Goal: Information Seeking & Learning: Learn about a topic

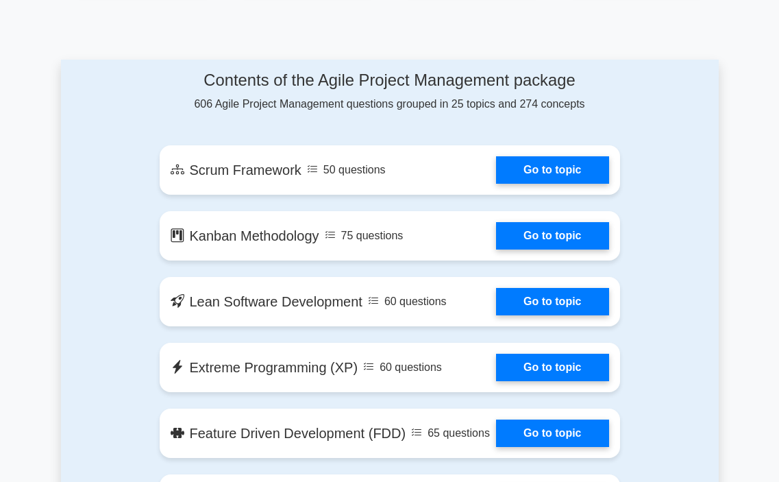
scroll to position [753, 0]
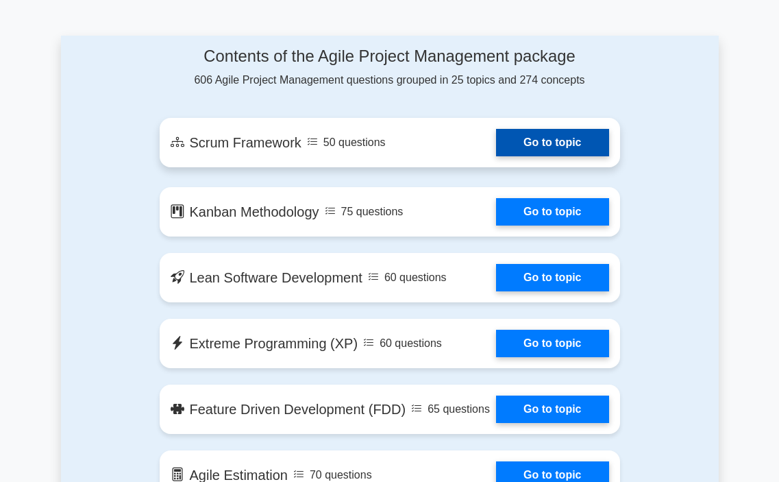
click at [550, 156] on link "Go to topic" at bounding box center [552, 142] width 112 height 27
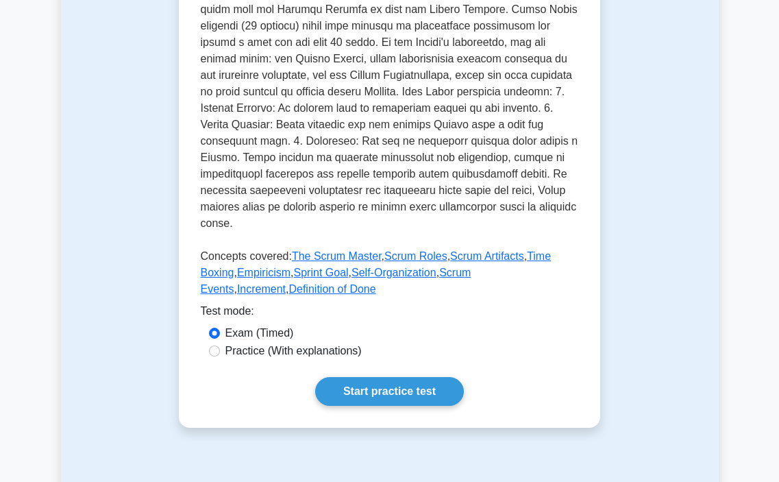
scroll to position [685, 0]
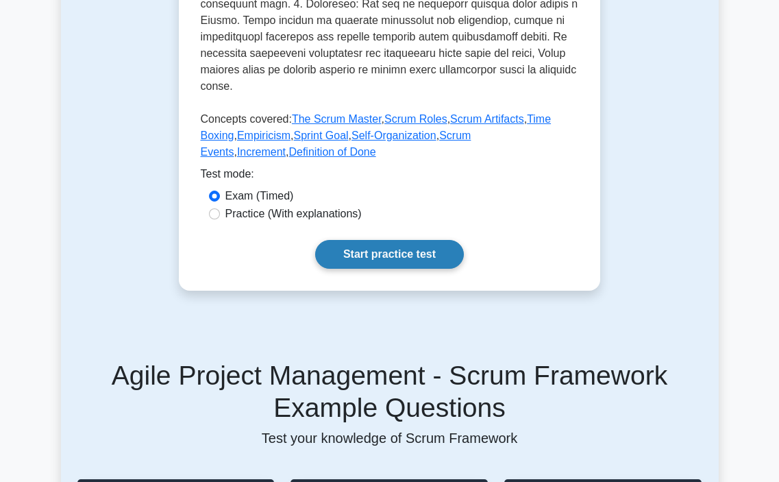
click at [398, 268] on link "Start practice test" at bounding box center [389, 254] width 149 height 29
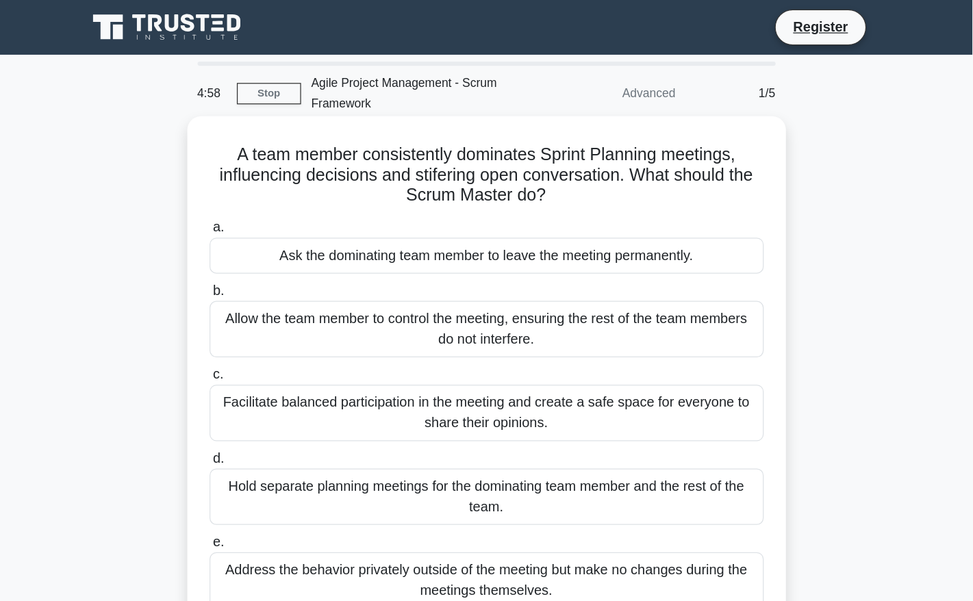
scroll to position [68, 0]
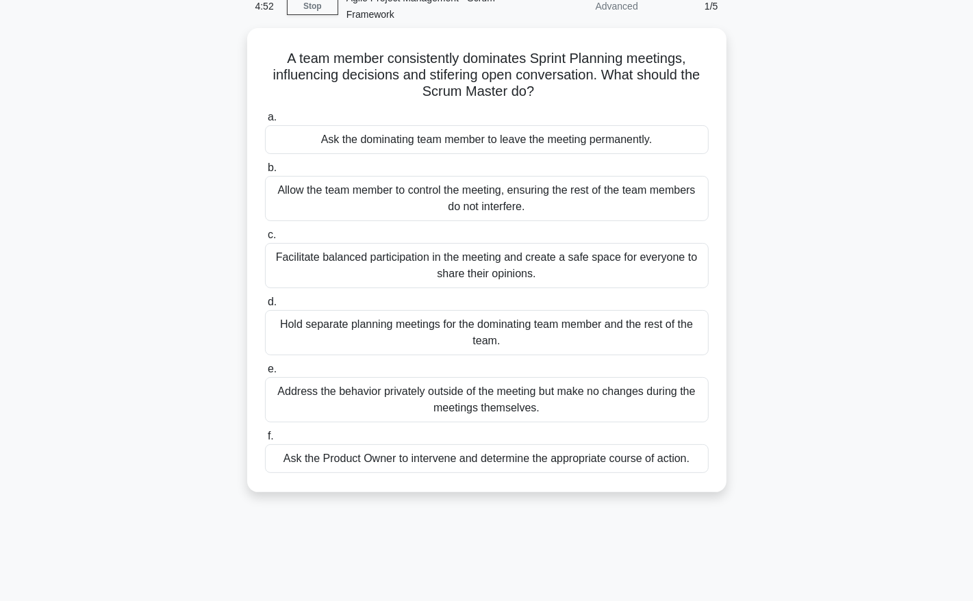
drag, startPoint x: 741, startPoint y: 8, endPoint x: 113, endPoint y: 151, distance: 644.2
click at [113, 151] on div "A team member consistently dominates Sprint Planning meetings, influencing deci…" at bounding box center [487, 268] width 904 height 481
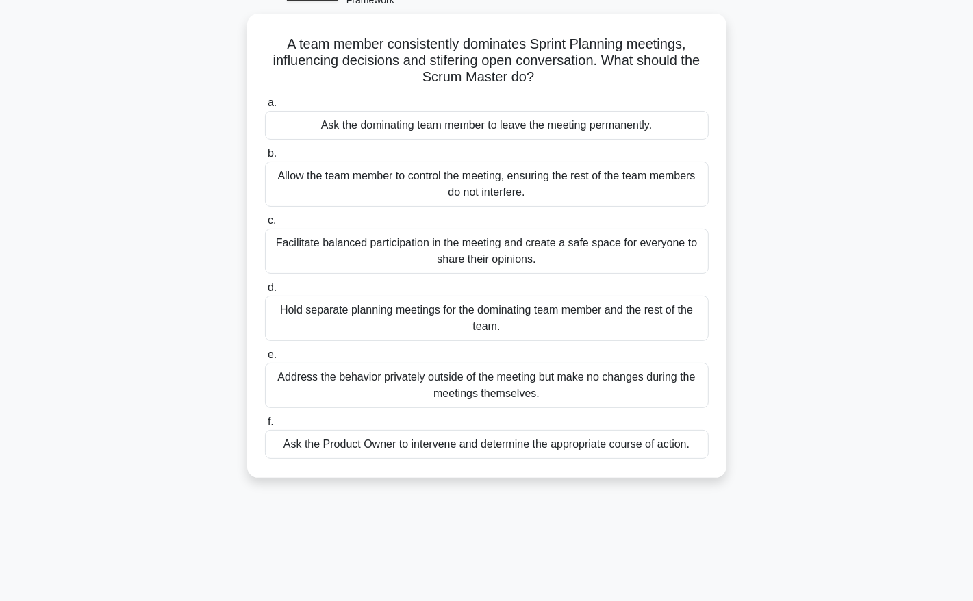
scroll to position [52, 0]
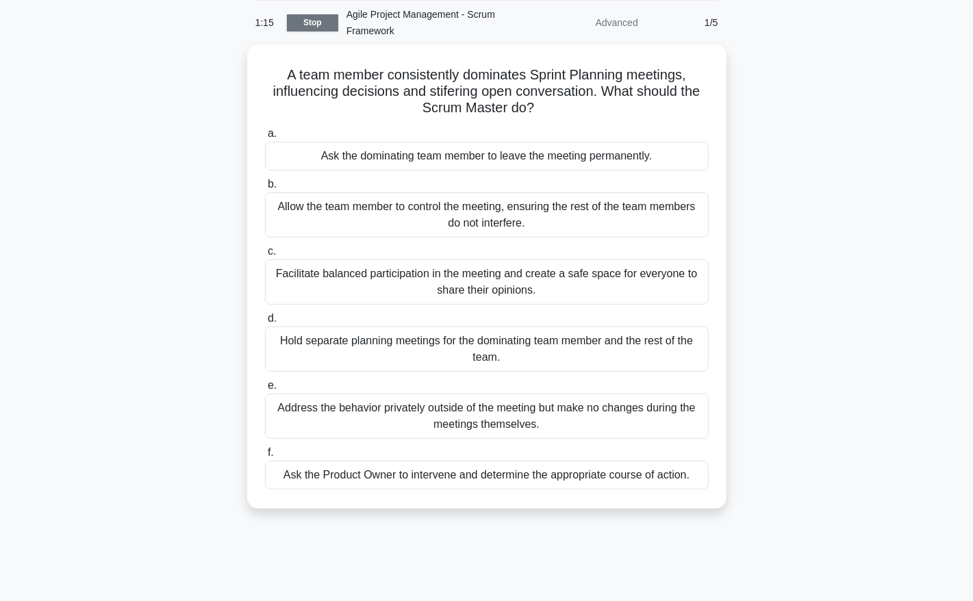
click at [319, 22] on link "Stop" at bounding box center [312, 22] width 51 height 17
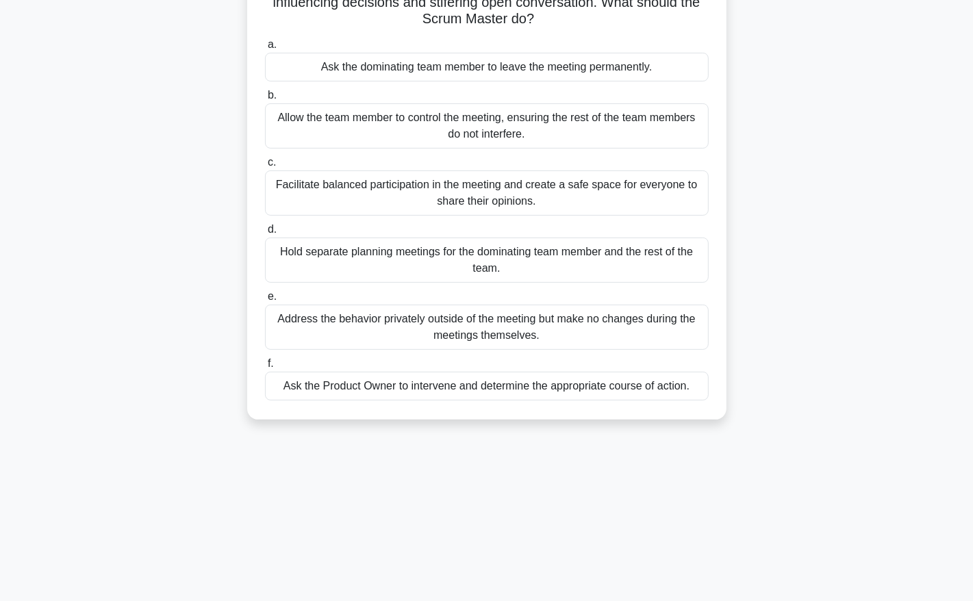
scroll to position [0, 0]
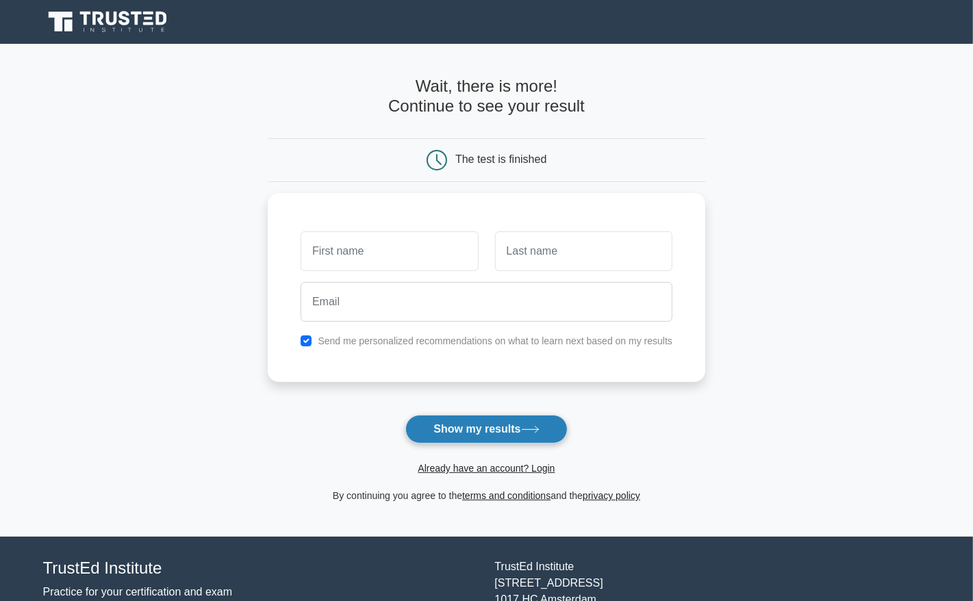
click at [479, 436] on button "Show my results" at bounding box center [486, 429] width 162 height 29
click at [308, 334] on input "checkbox" at bounding box center [306, 337] width 11 height 11
checkbox input "false"
click at [474, 427] on button "Show my results" at bounding box center [486, 429] width 162 height 29
type input "fssss"
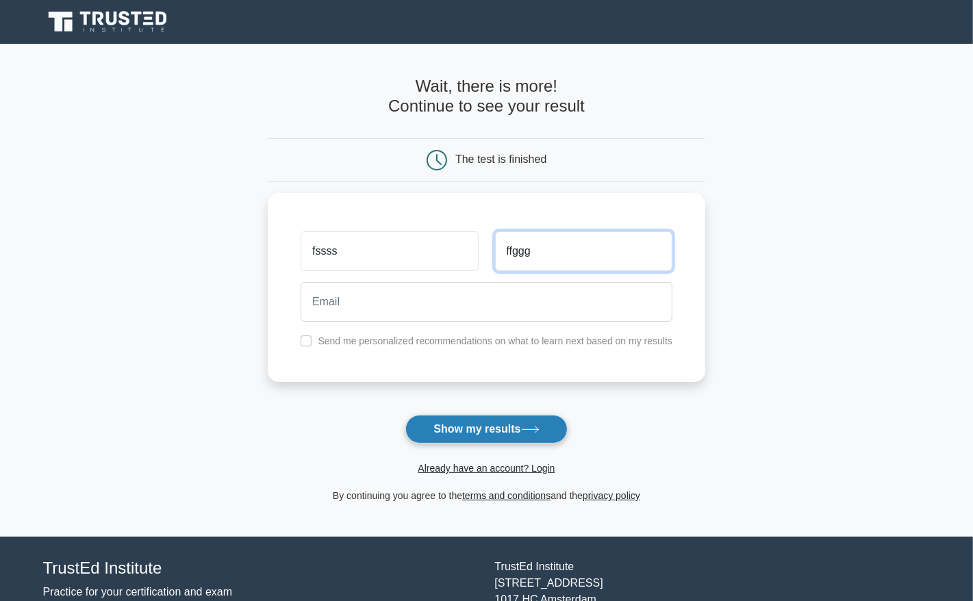
type input "ffggg"
click at [474, 427] on button "Show my results" at bounding box center [486, 429] width 162 height 29
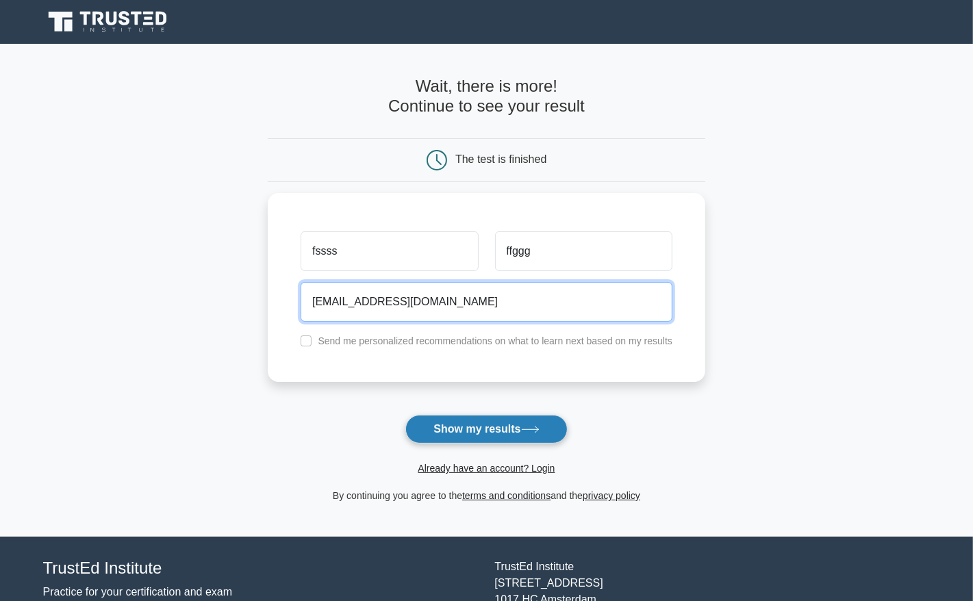
type input "fgfycfc@gmail.com"
click at [474, 427] on button "Show my results" at bounding box center [486, 429] width 162 height 29
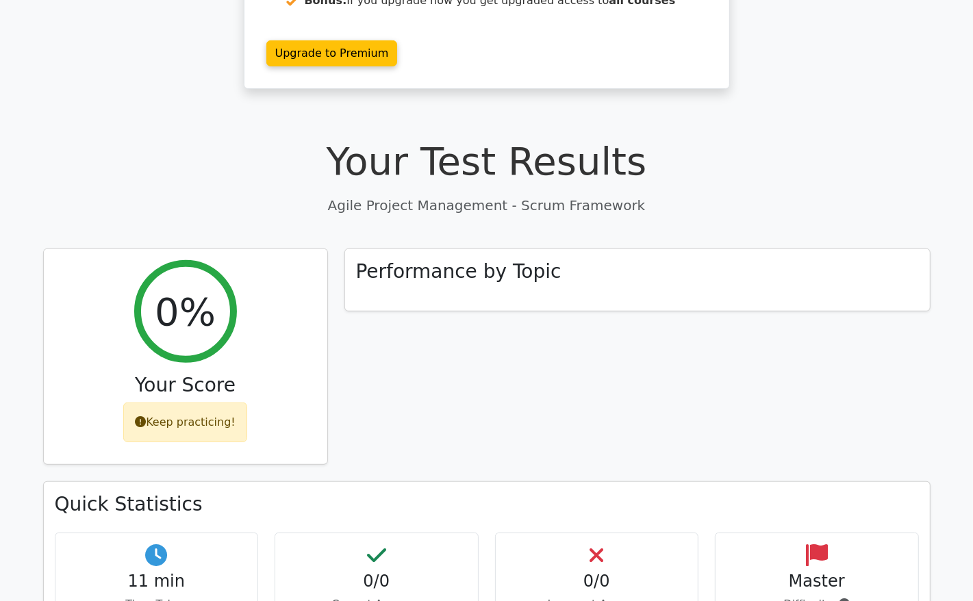
scroll to position [428, 0]
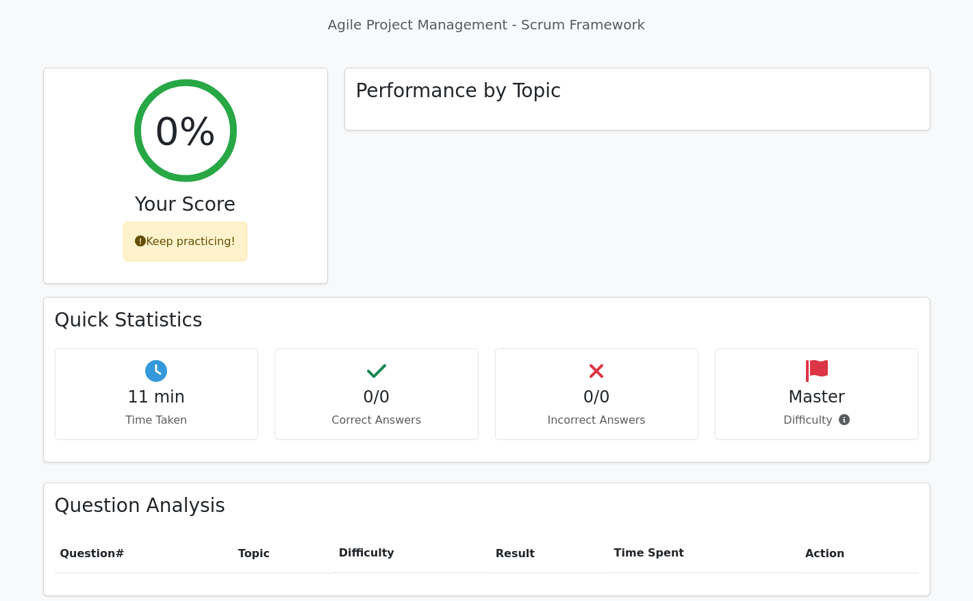
click at [186, 349] on div "11 min Time Taken" at bounding box center [157, 395] width 204 height 92
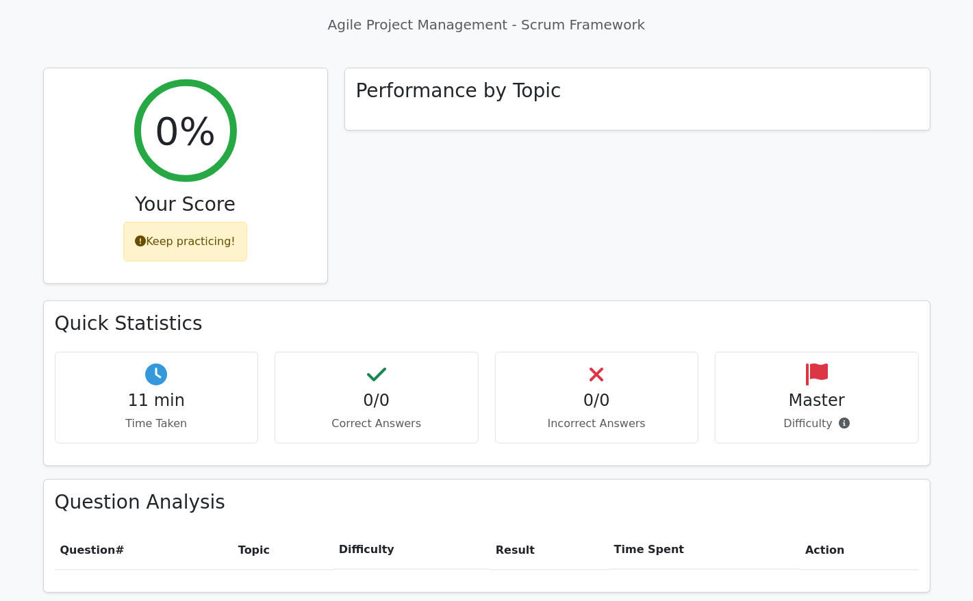
drag, startPoint x: 282, startPoint y: 523, endPoint x: 231, endPoint y: 518, distance: 51.6
click at [279, 531] on th "Topic" at bounding box center [283, 550] width 101 height 39
click at [231, 531] on th "Question #" at bounding box center [144, 550] width 178 height 39
click at [250, 531] on th "Topic" at bounding box center [283, 550] width 101 height 39
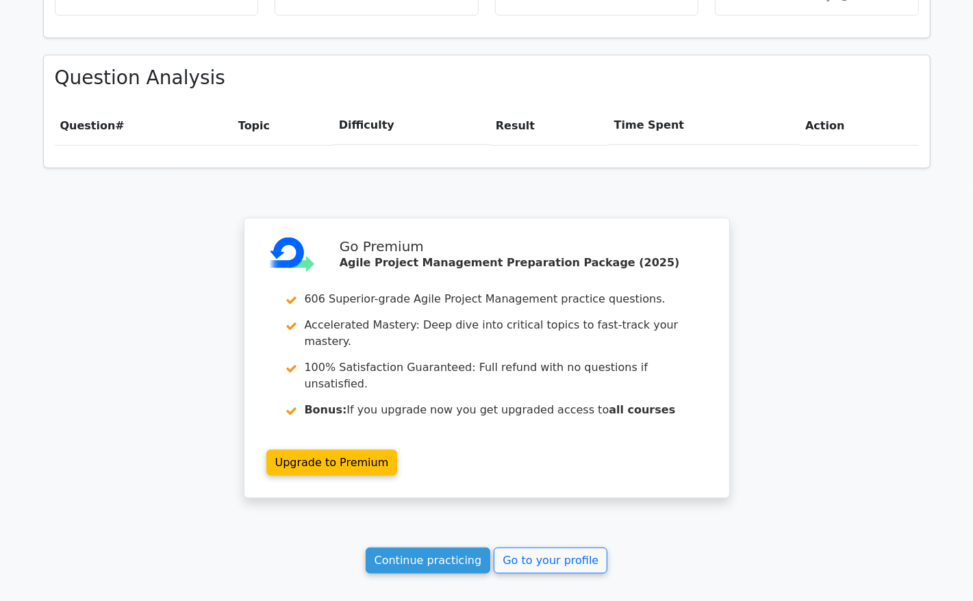
scroll to position [960, 0]
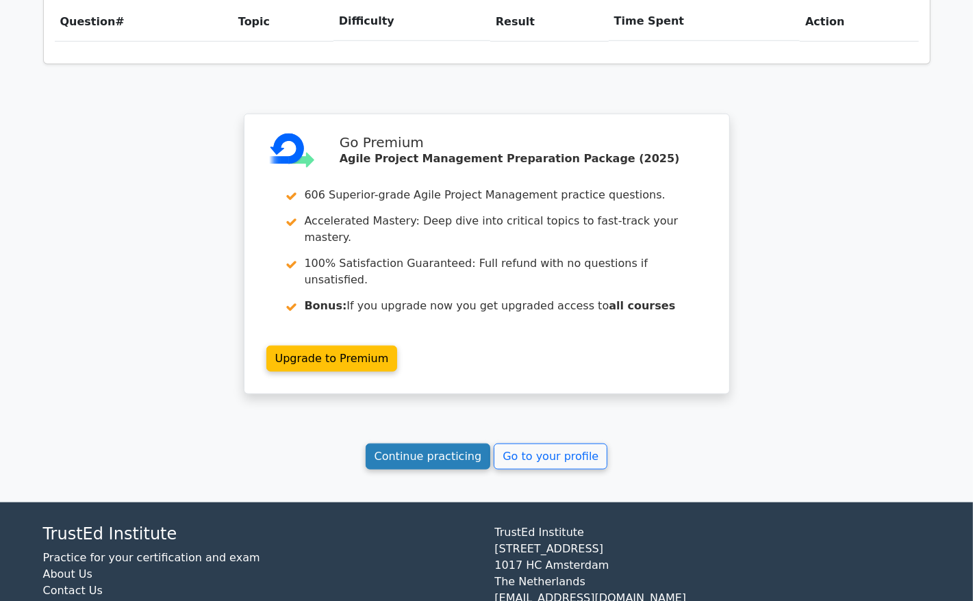
click at [428, 444] on link "Continue practicing" at bounding box center [428, 457] width 125 height 26
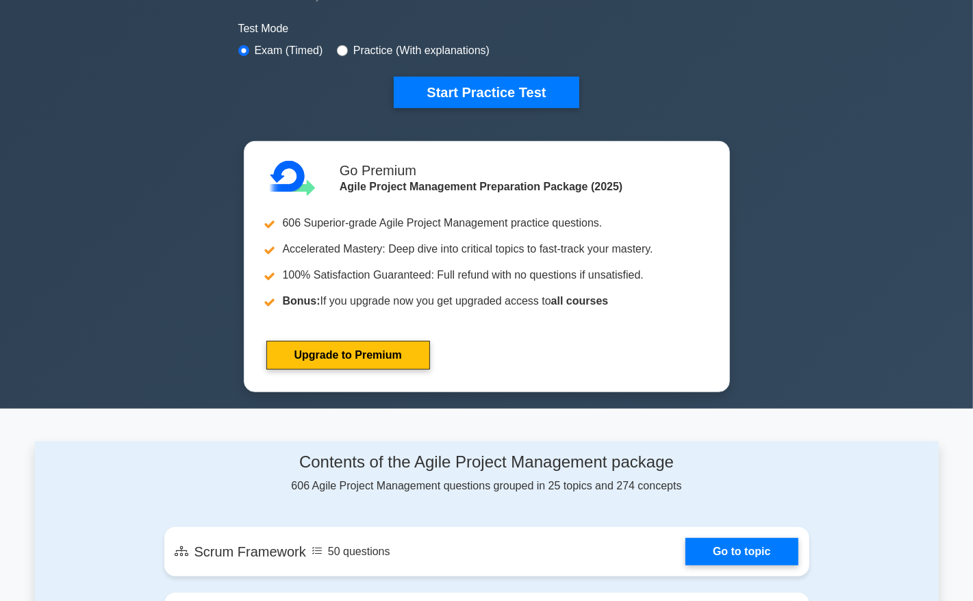
scroll to position [428, 0]
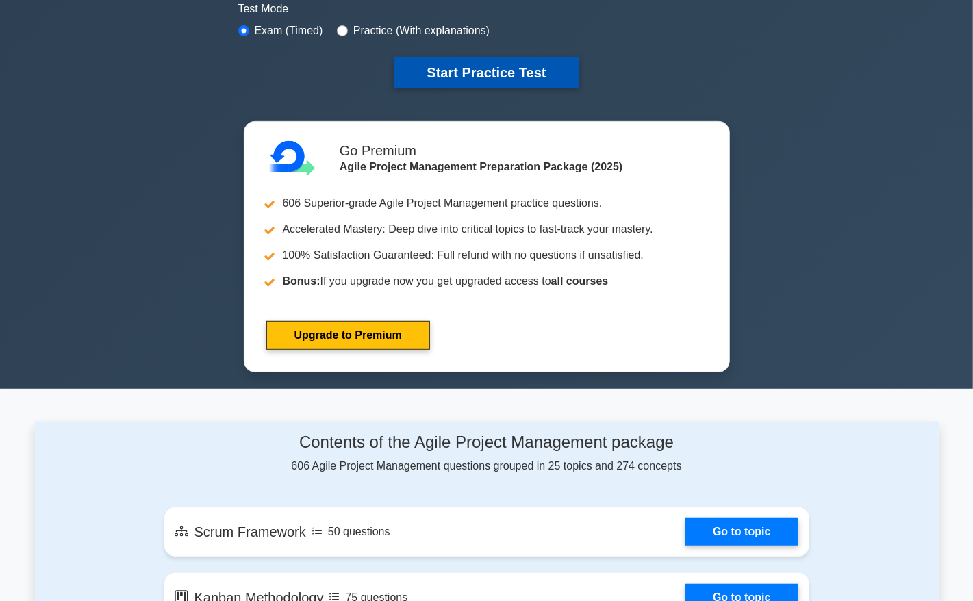
click at [521, 66] on button "Start Practice Test" at bounding box center [486, 73] width 185 height 32
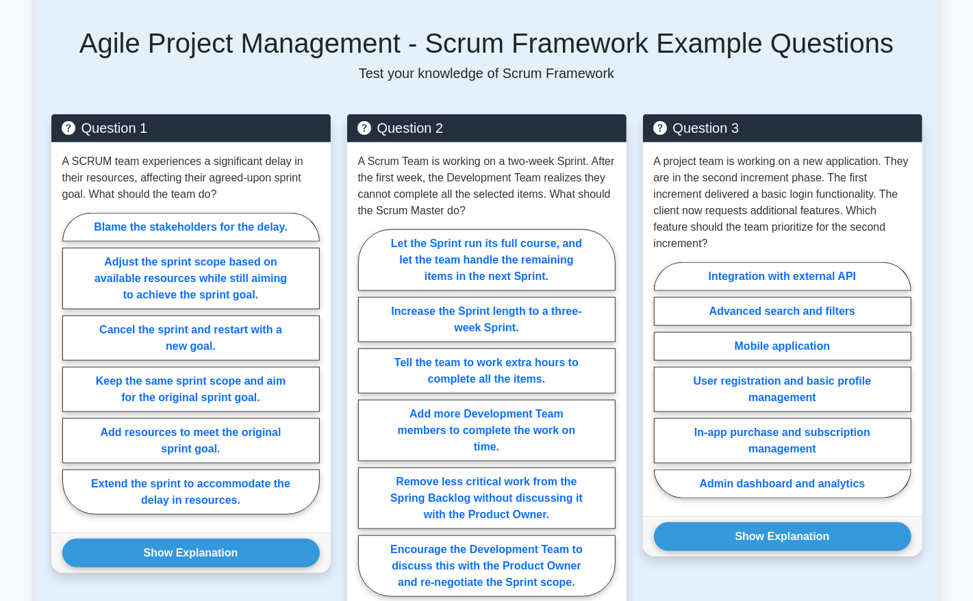
scroll to position [856, 0]
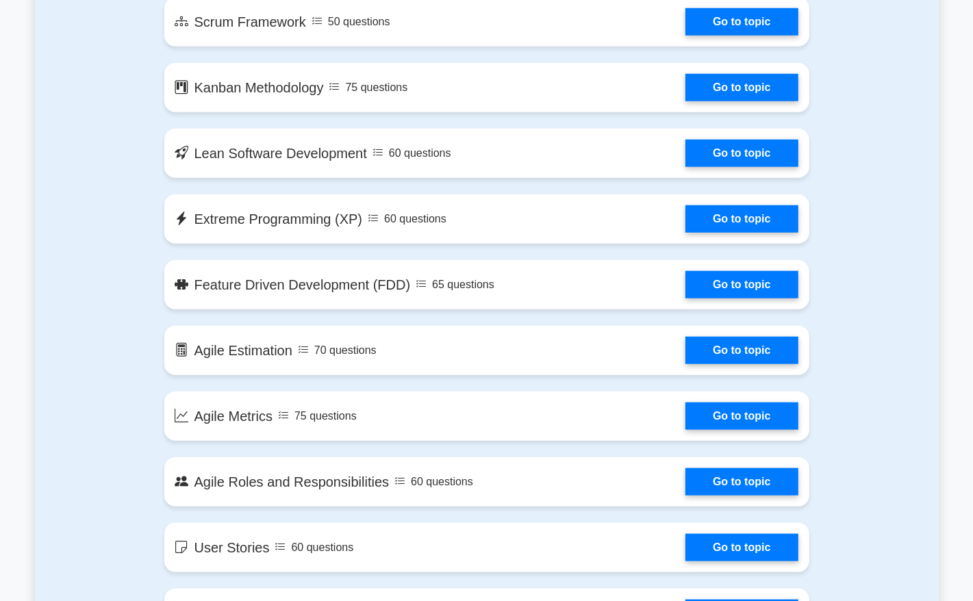
scroll to position [942, 0]
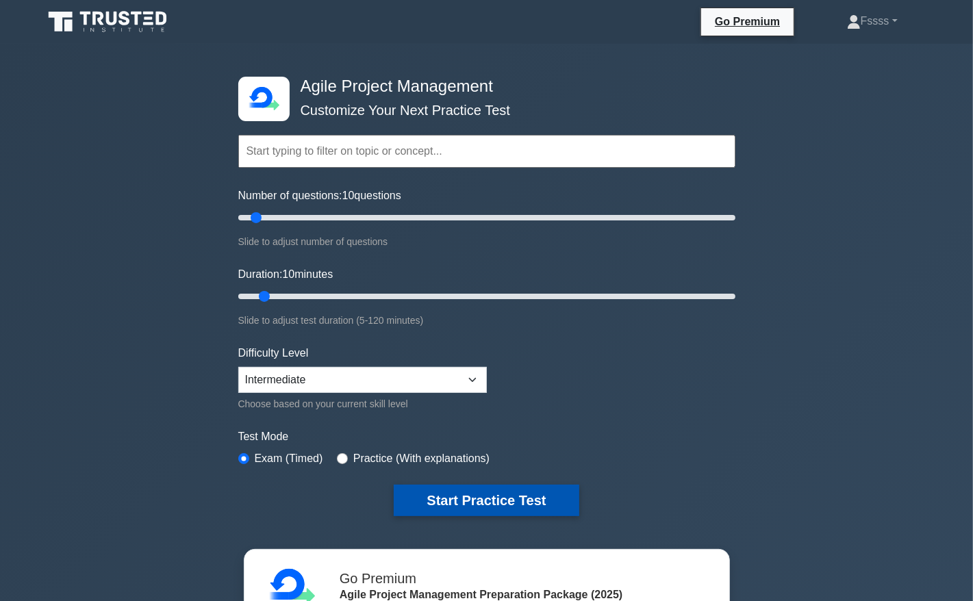
click at [467, 505] on button "Start Practice Test" at bounding box center [486, 501] width 185 height 32
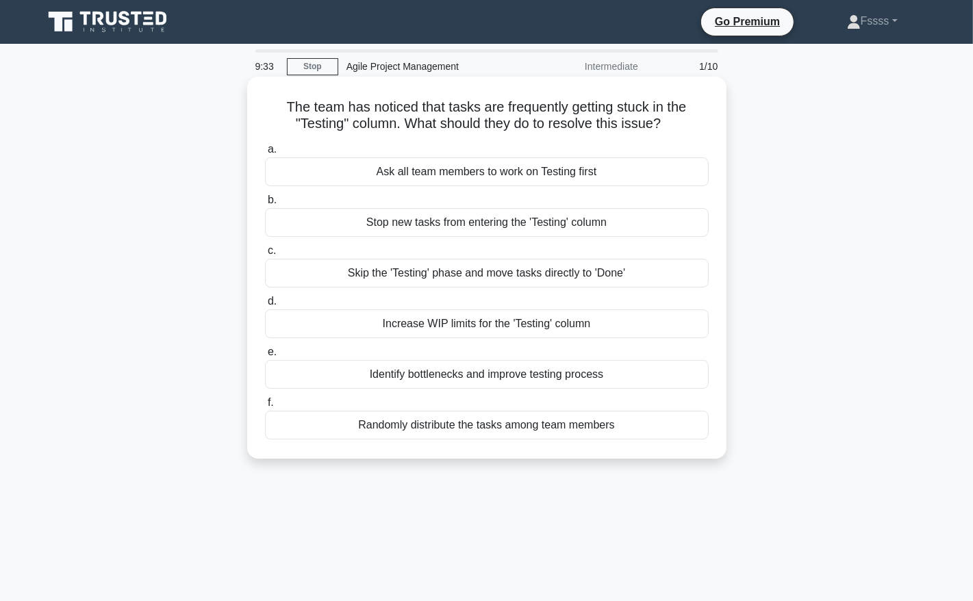
click at [388, 366] on div "Identify bottlenecks and improve testing process" at bounding box center [487, 374] width 444 height 29
click at [265, 357] on input "e. Identify bottlenecks and improve testing process" at bounding box center [265, 352] width 0 height 9
